Goal: Task Accomplishment & Management: Manage account settings

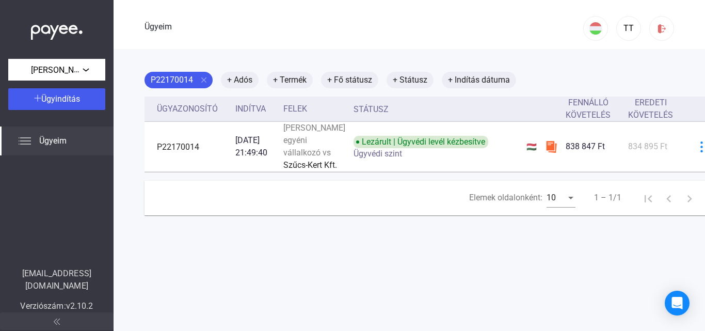
click at [36, 138] on div "Ügyeim" at bounding box center [57, 140] width 114 height 29
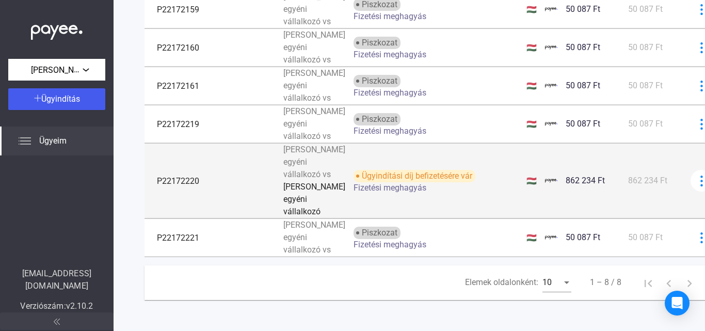
scroll to position [479, 0]
click at [184, 176] on font "P22172220" at bounding box center [178, 181] width 42 height 10
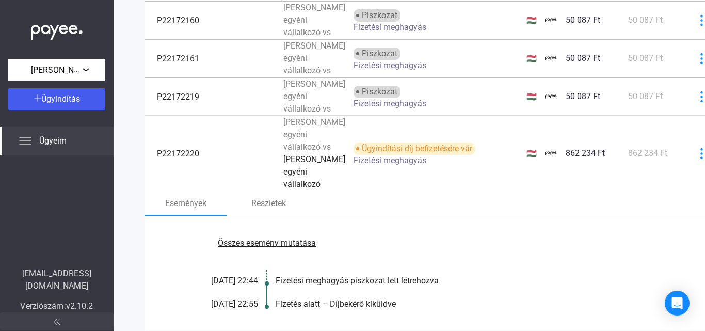
scroll to position [53, 0]
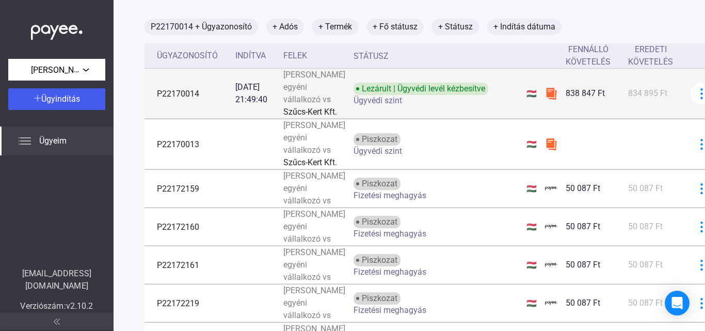
click at [545, 100] on img at bounding box center [551, 93] width 12 height 12
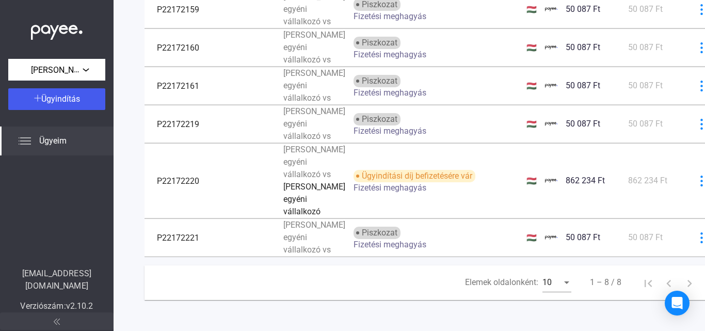
scroll to position [621, 0]
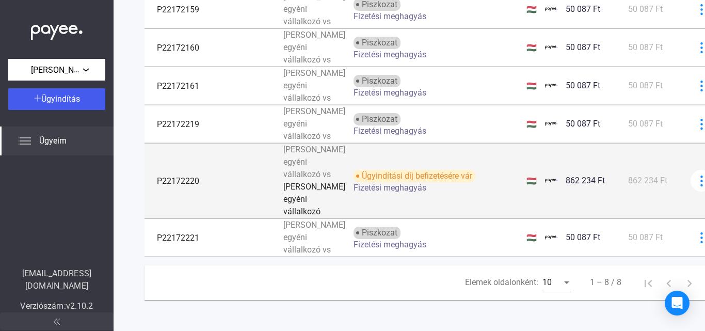
click at [545, 187] on img at bounding box center [551, 180] width 12 height 12
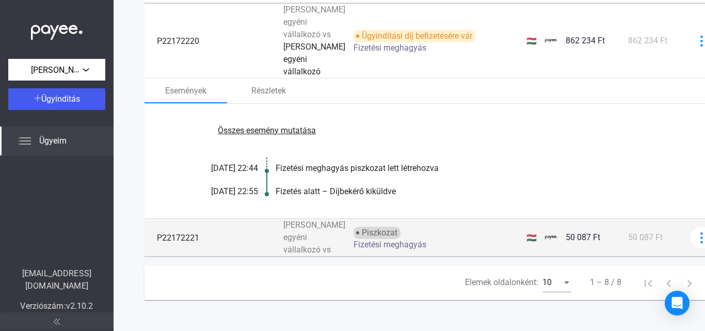
click at [362, 228] on font "Piszkozat" at bounding box center [380, 233] width 36 height 10
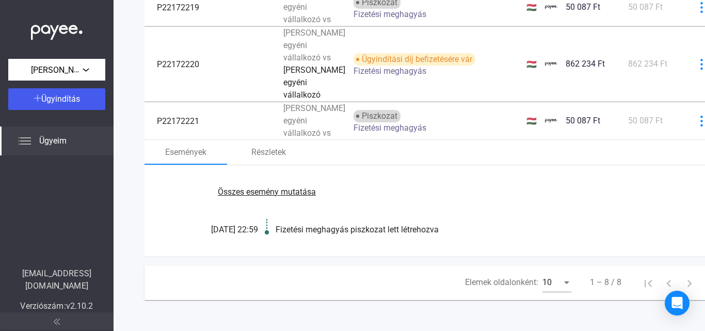
scroll to position [596, 0]
click at [244, 225] on font "[DATE] 22:59" at bounding box center [234, 230] width 47 height 10
click at [266, 187] on font "Összes esemény mutatása" at bounding box center [267, 192] width 98 height 10
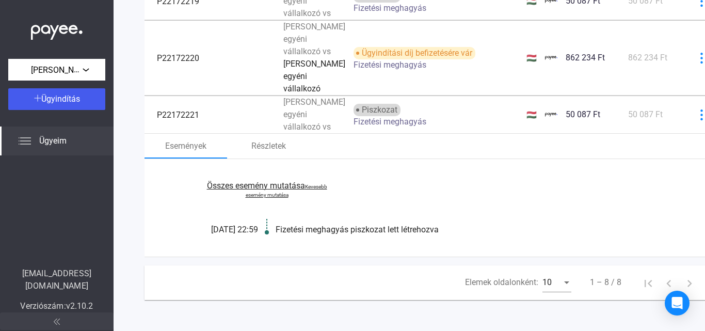
scroll to position [609, 0]
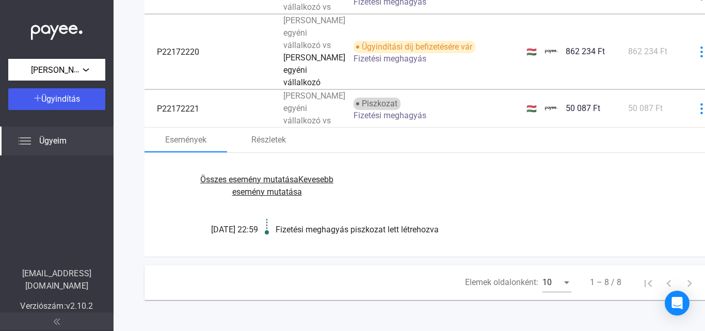
click at [318, 225] on font "Fizetési meghagyás piszkozat lett létrehozva" at bounding box center [357, 230] width 163 height 10
click at [248, 225] on font "[DATE] 22:59" at bounding box center [234, 230] width 47 height 10
click at [307, 225] on font "Fizetési meghagyás piszkozat lett létrehozva" at bounding box center [357, 230] width 163 height 10
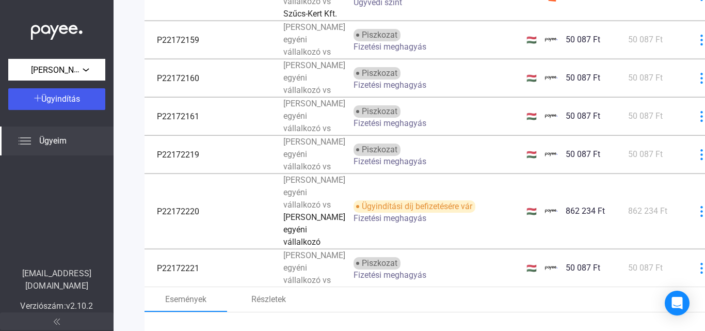
scroll to position [41, 0]
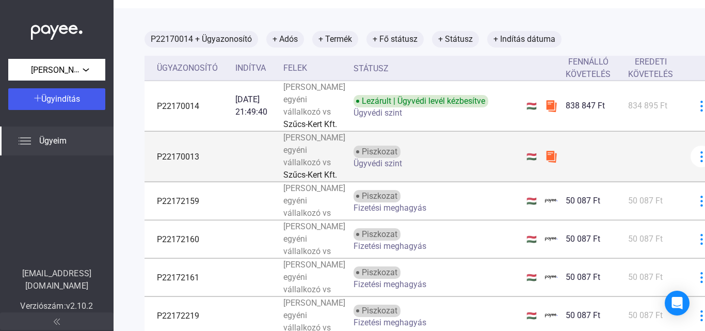
click at [545, 163] on img at bounding box center [551, 156] width 12 height 12
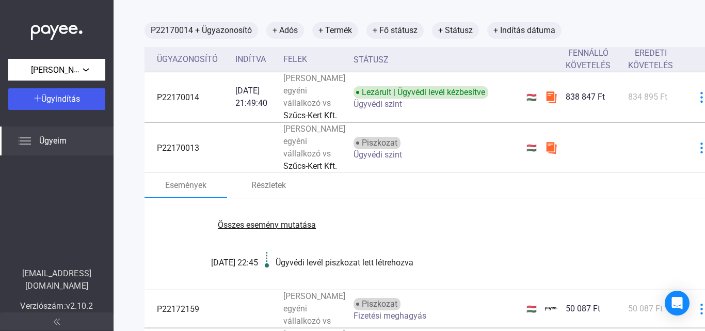
scroll to position [0, 0]
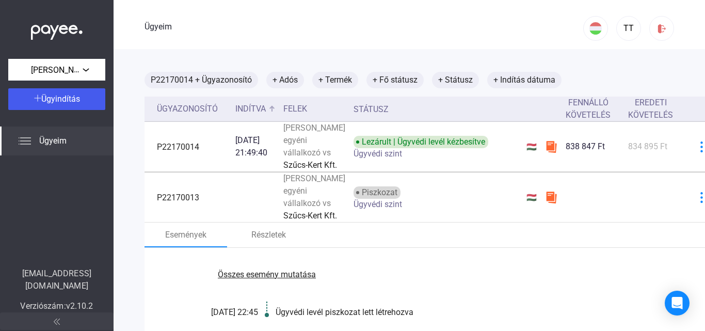
click at [250, 103] on font "Indítva" at bounding box center [250, 109] width 30 height 12
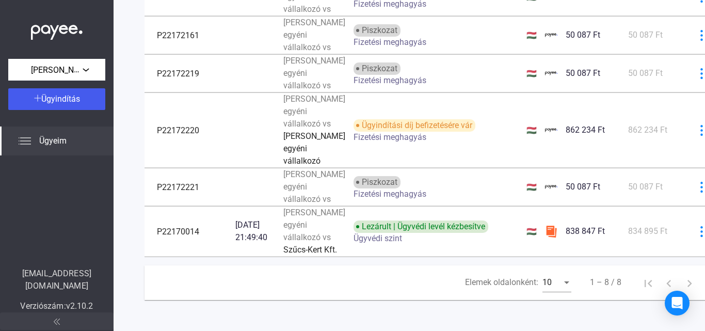
scroll to position [361, 0]
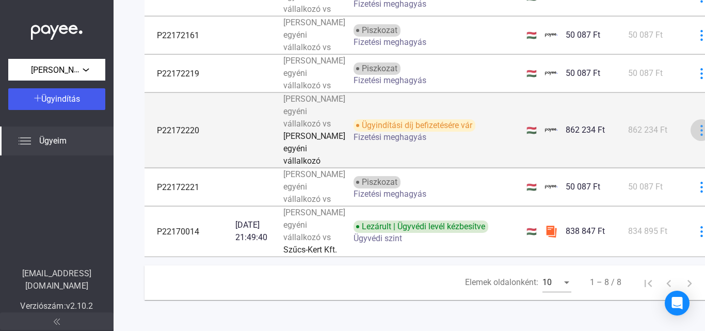
click at [694, 136] on div at bounding box center [701, 130] width 15 height 11
click at [670, 155] on div at bounding box center [352, 165] width 705 height 331
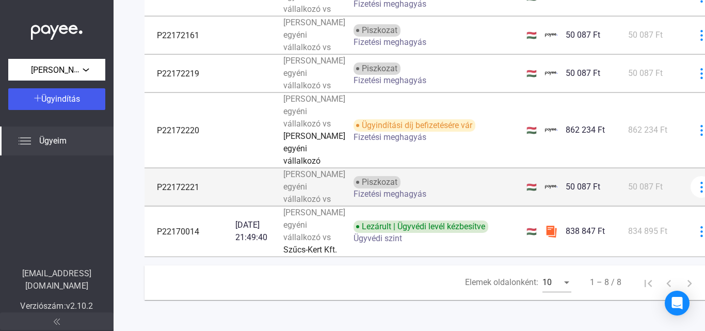
click at [436, 198] on div "Fizetési meghagyás" at bounding box center [436, 194] width 165 height 8
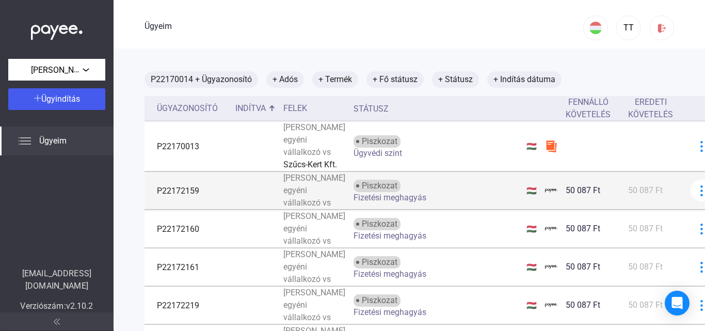
scroll to position [0, 0]
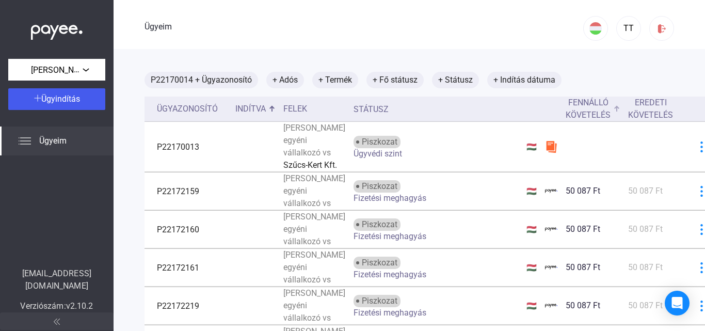
click at [579, 111] on font "Fennálló követelés" at bounding box center [588, 109] width 45 height 22
click at [628, 110] on font "Eredeti követelés" at bounding box center [650, 109] width 45 height 22
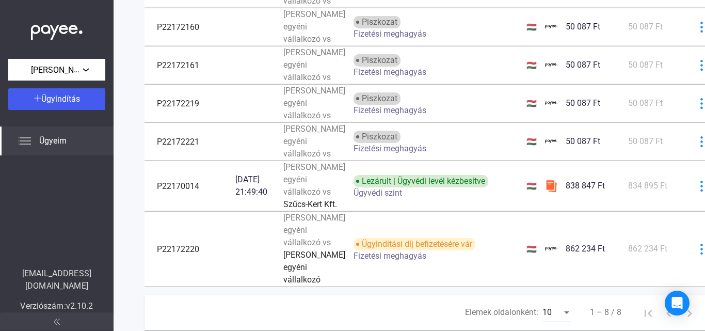
scroll to position [15, 0]
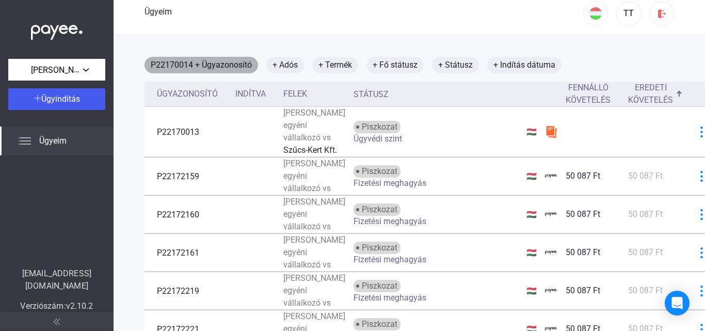
click at [183, 62] on font "P22170014" at bounding box center [172, 65] width 42 height 10
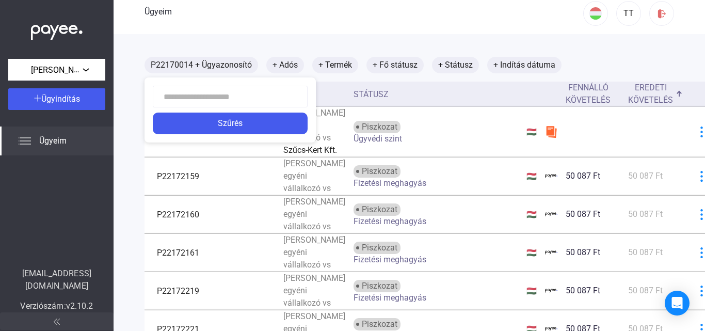
click at [388, 139] on div at bounding box center [352, 165] width 705 height 331
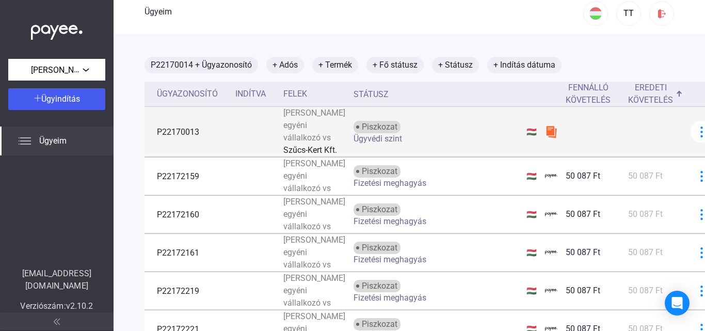
click at [545, 138] on img at bounding box center [551, 131] width 12 height 12
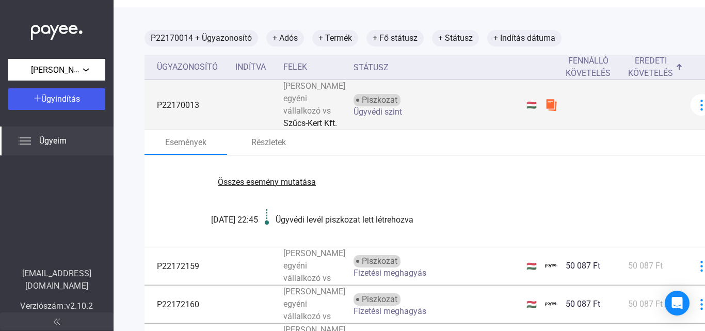
scroll to position [0, 0]
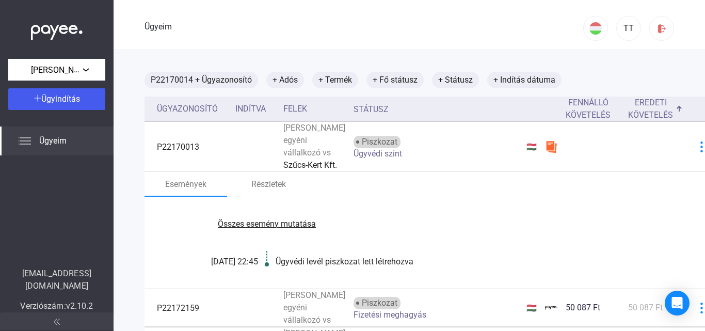
click at [49, 136] on font "Ügyeim" at bounding box center [52, 141] width 27 height 10
click at [623, 33] on div "TT" at bounding box center [629, 28] width 18 height 12
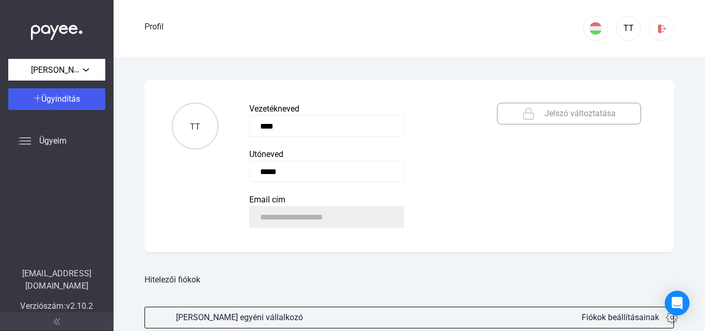
scroll to position [29, 0]
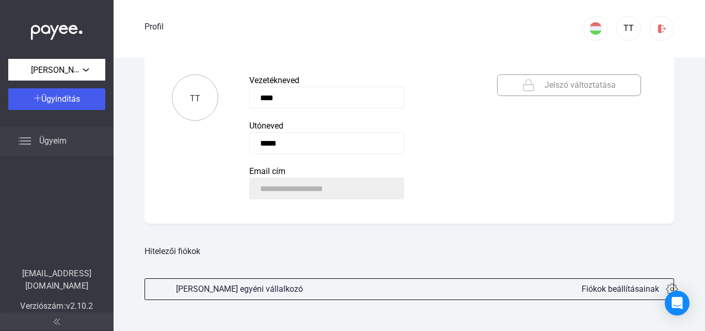
click at [42, 144] on font "Ügyeim" at bounding box center [52, 141] width 27 height 10
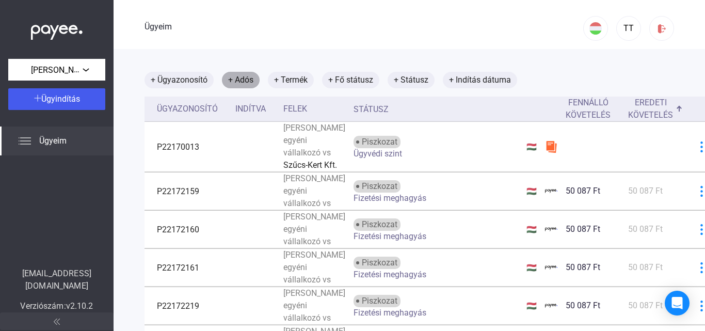
click at [236, 78] on font "+ Adós" at bounding box center [240, 80] width 25 height 10
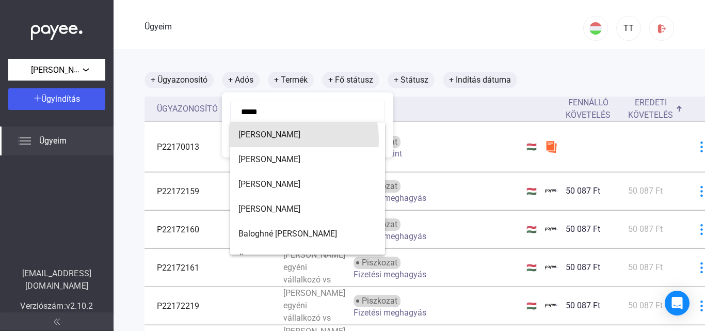
click at [287, 139] on span "[PERSON_NAME]" at bounding box center [307, 135] width 138 height 12
type input "**********"
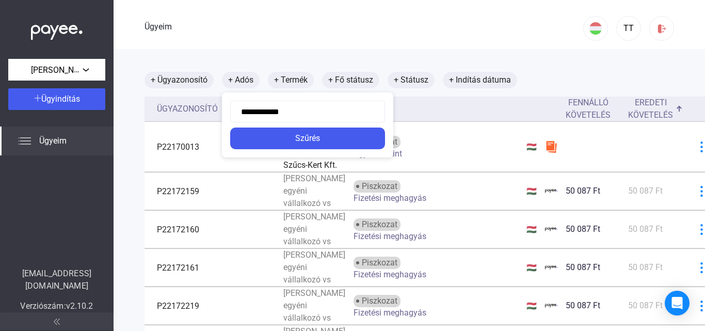
click at [287, 139] on div "Szűrés" at bounding box center [307, 138] width 149 height 12
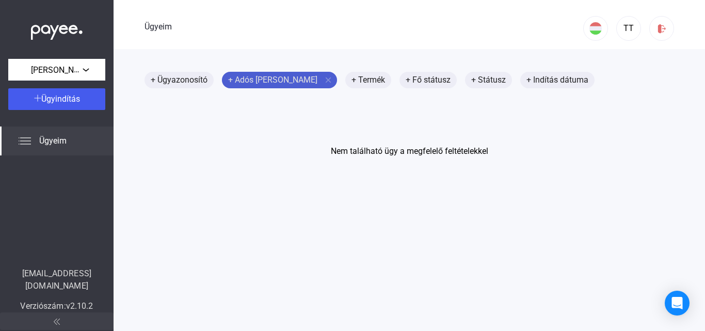
click at [324, 79] on mat-icon "close" at bounding box center [328, 79] width 9 height 9
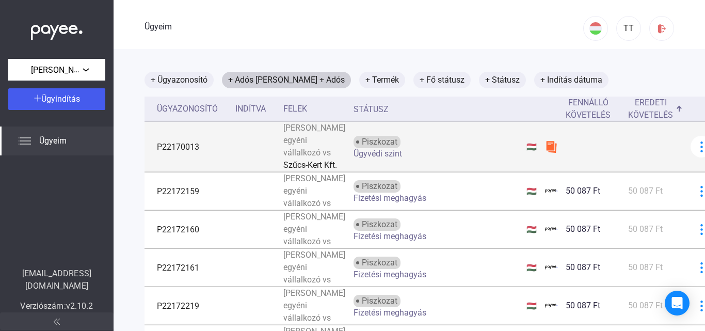
click at [297, 170] on font "Szűcs-Kert Kft." at bounding box center [310, 165] width 54 height 10
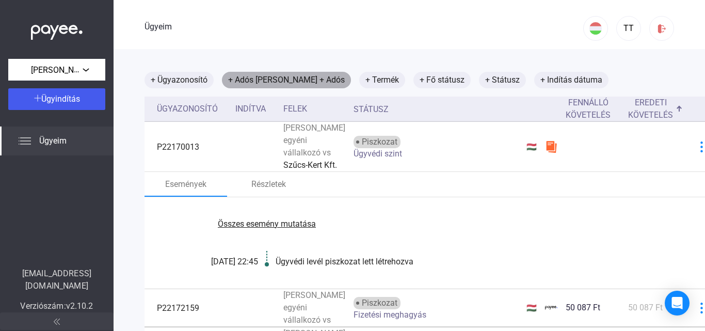
click at [298, 79] on font "[PERSON_NAME]" at bounding box center [286, 80] width 62 height 10
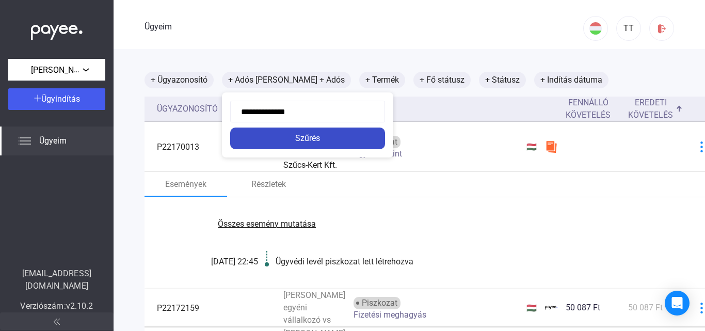
type input "**********"
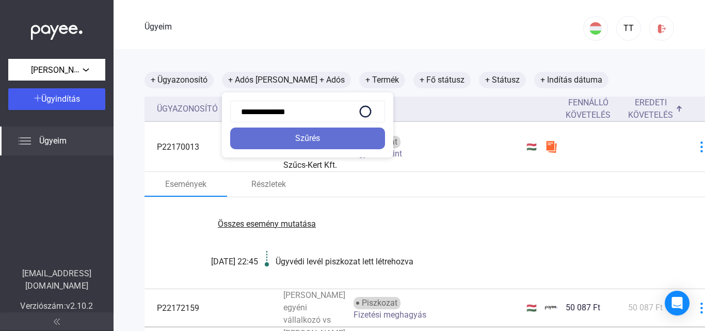
click at [306, 144] on div "Szűrés" at bounding box center [307, 138] width 149 height 12
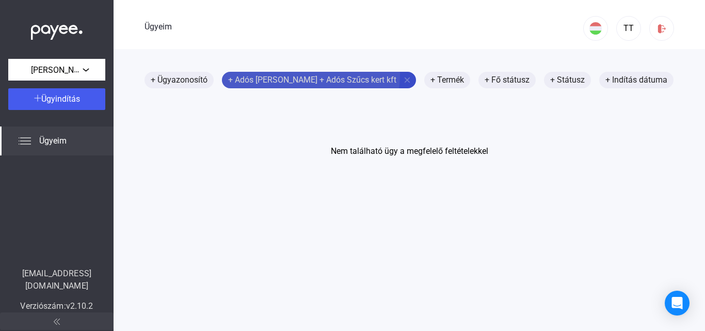
click at [319, 74] on font "+ Adós" at bounding box center [331, 80] width 25 height 12
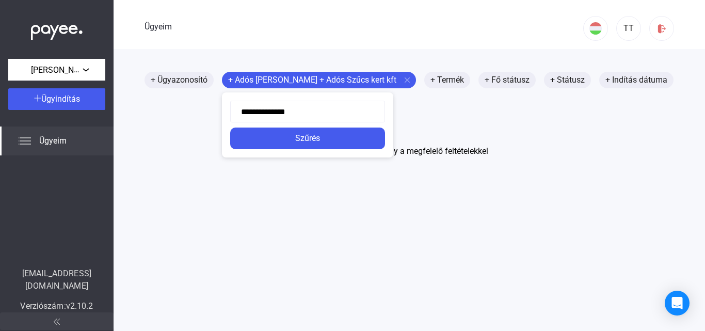
click at [230, 82] on div at bounding box center [352, 165] width 705 height 331
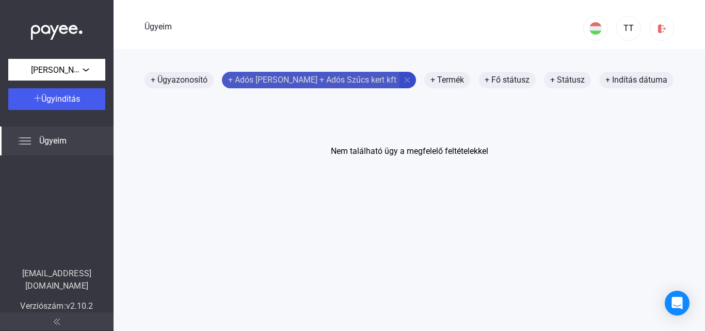
click at [230, 82] on font "+ Adós" at bounding box center [240, 80] width 25 height 10
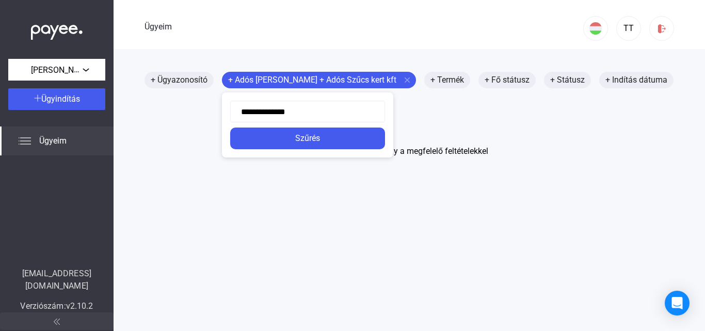
click at [388, 77] on div at bounding box center [352, 165] width 705 height 331
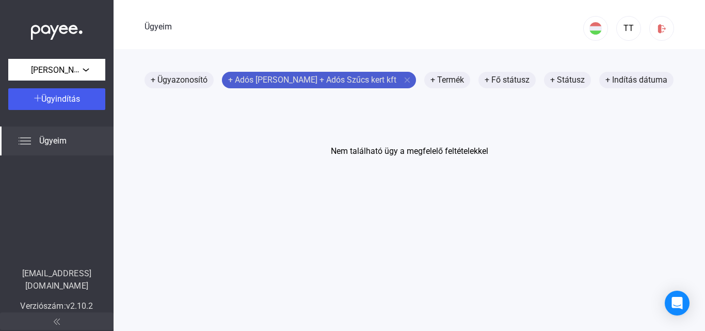
click at [403, 77] on mat-icon "close" at bounding box center [407, 79] width 9 height 9
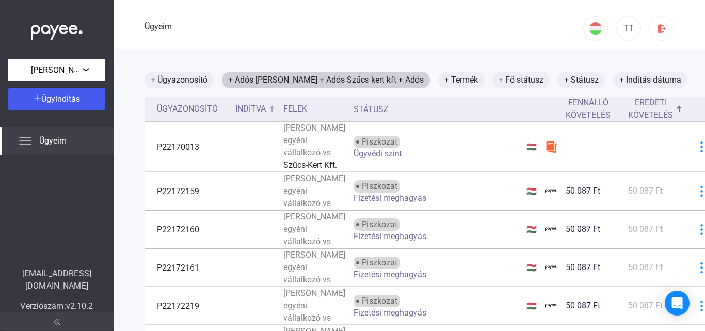
click at [258, 106] on font "Indítva" at bounding box center [250, 109] width 30 height 10
click at [363, 40] on div "Ügyeim" at bounding box center [364, 25] width 439 height 51
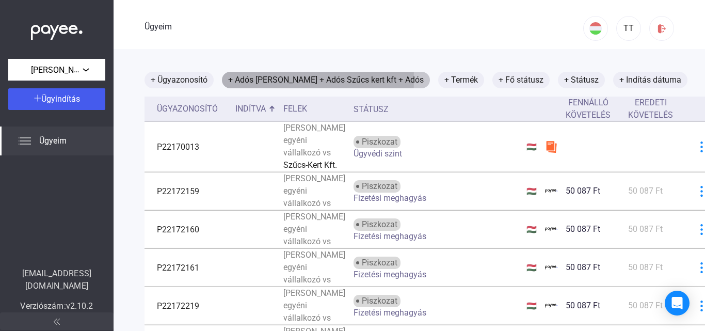
click at [229, 79] on font "+ Adós" at bounding box center [240, 80] width 25 height 10
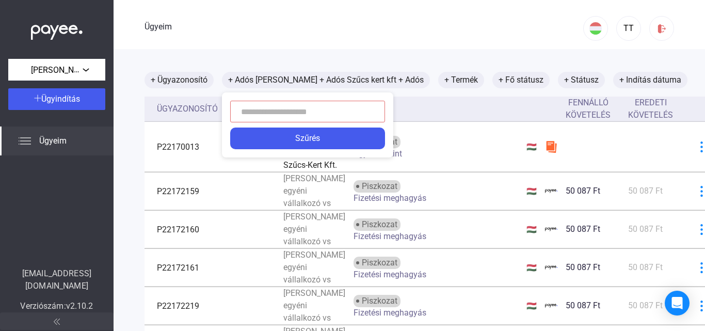
click at [265, 23] on div at bounding box center [352, 165] width 705 height 331
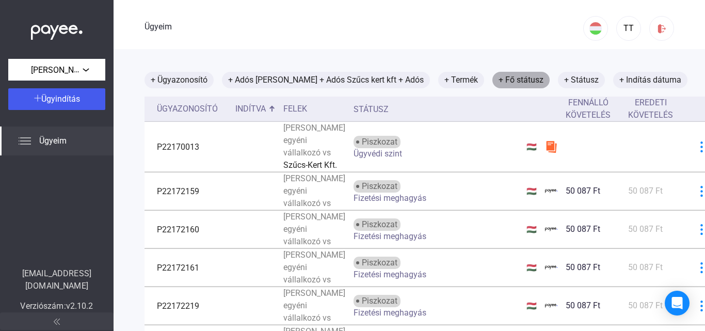
click at [499, 78] on font "+ Fő státusz" at bounding box center [521, 80] width 45 height 10
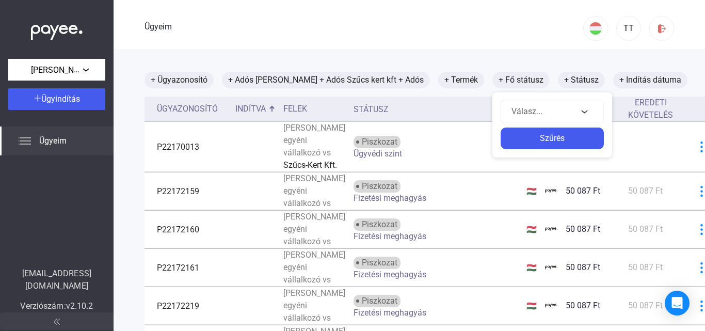
click at [448, 78] on div at bounding box center [352, 165] width 705 height 331
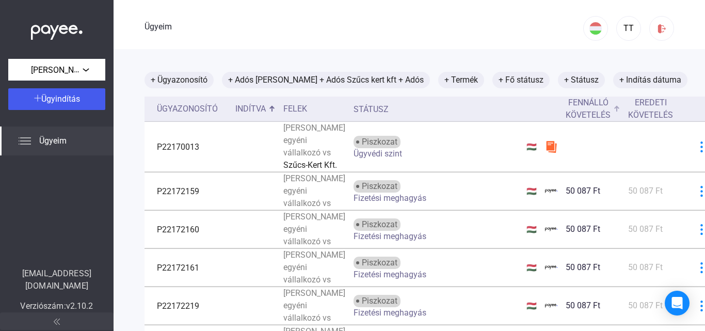
click at [584, 111] on font "Fennálló követelés" at bounding box center [588, 109] width 45 height 22
click at [628, 110] on font "Eredeti követelés" at bounding box center [650, 109] width 45 height 22
click at [52, 140] on font "Ügyeim" at bounding box center [52, 141] width 27 height 10
